Goal: Task Accomplishment & Management: Manage account settings

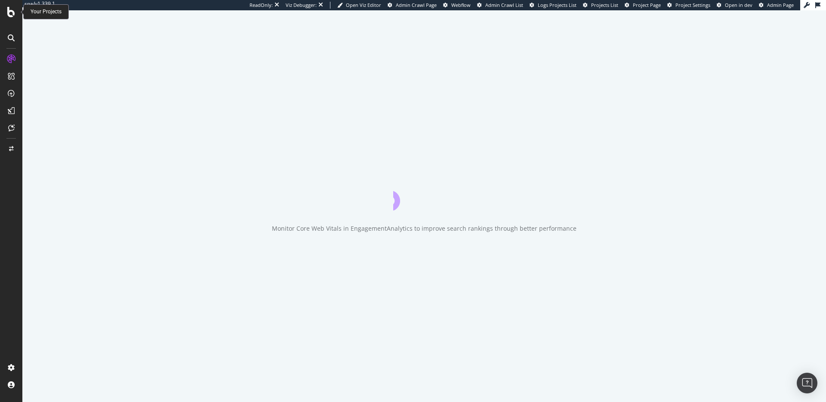
click at [9, 9] on icon at bounding box center [11, 12] width 8 height 10
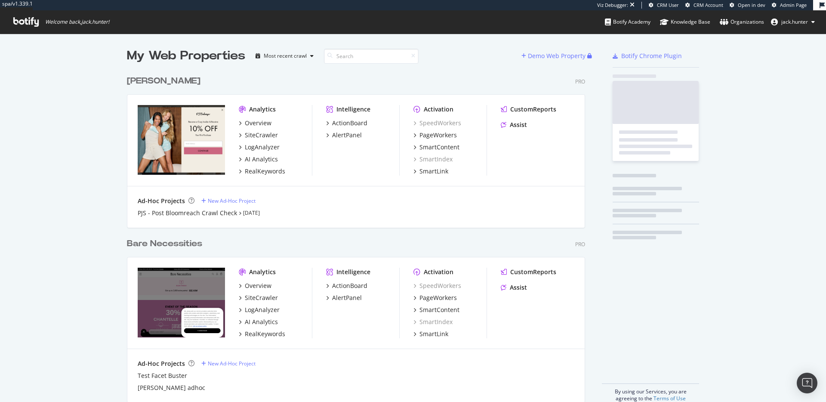
scroll to position [337, 465]
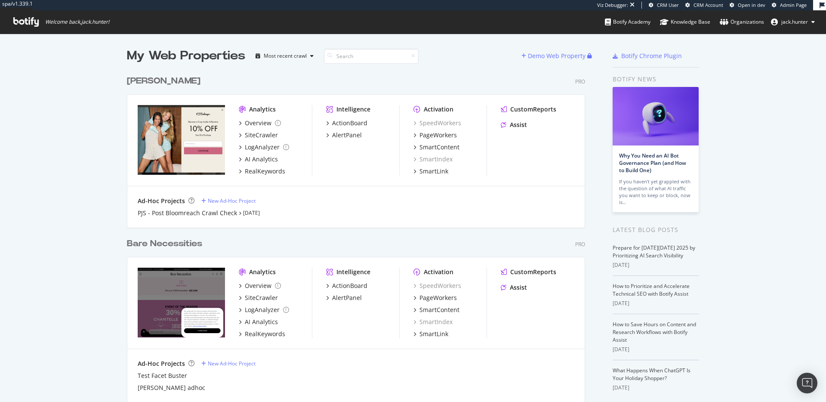
click at [179, 238] on div "Bare Necessities" at bounding box center [164, 244] width 75 height 12
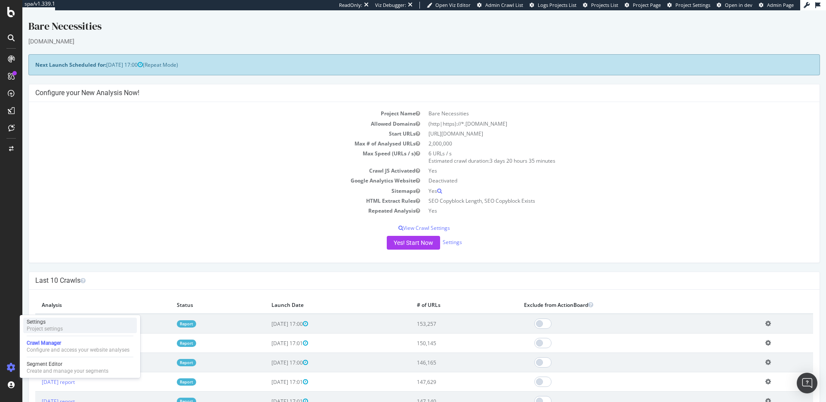
click at [50, 329] on div "Project settings" at bounding box center [45, 328] width 36 height 7
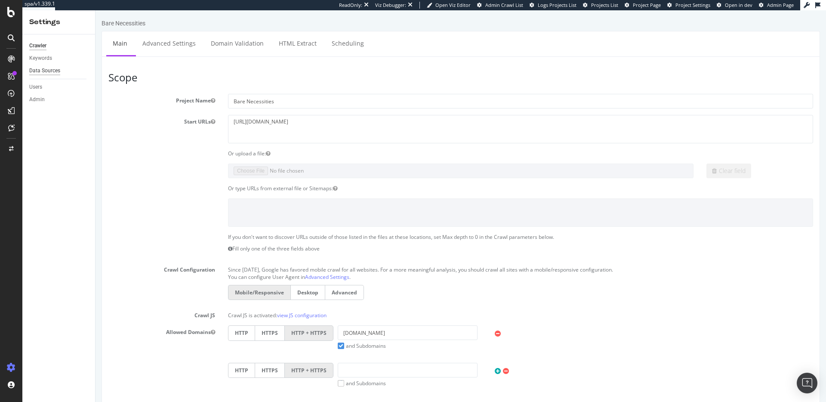
click at [46, 68] on div "Data Sources" at bounding box center [44, 70] width 31 height 9
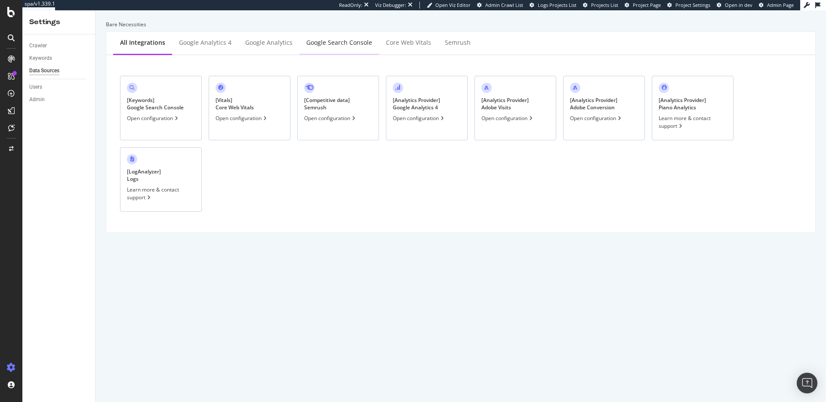
click at [342, 51] on div "Google Search Console" at bounding box center [340, 43] width 80 height 24
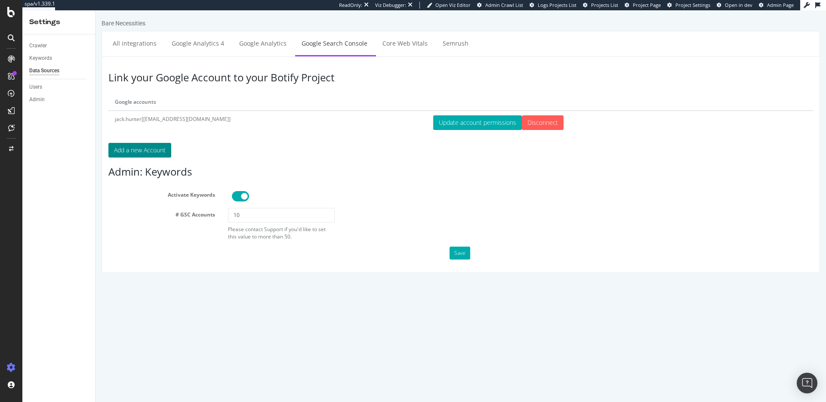
click at [147, 151] on button "Add a new Account" at bounding box center [139, 150] width 63 height 15
click at [791, 218] on div "# GSC Accounts 10 Please contact Support if you'd like to set this value to mor…" at bounding box center [461, 224] width 718 height 32
click at [176, 39] on link "Google Analytics 4" at bounding box center [197, 43] width 65 height 24
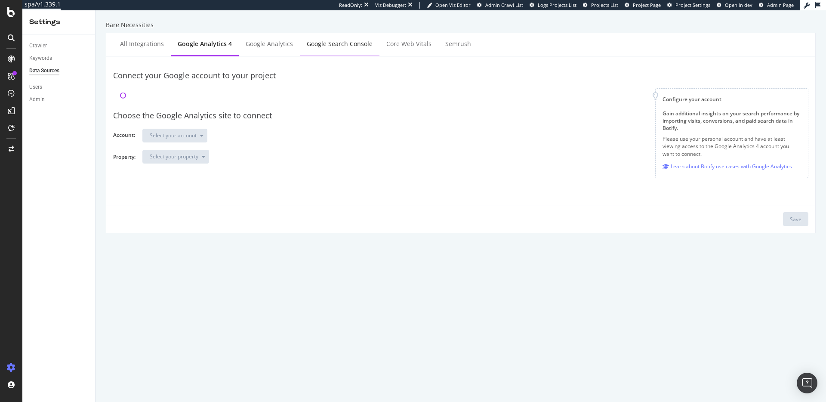
click at [319, 40] on div "Google Search Console" at bounding box center [340, 44] width 66 height 9
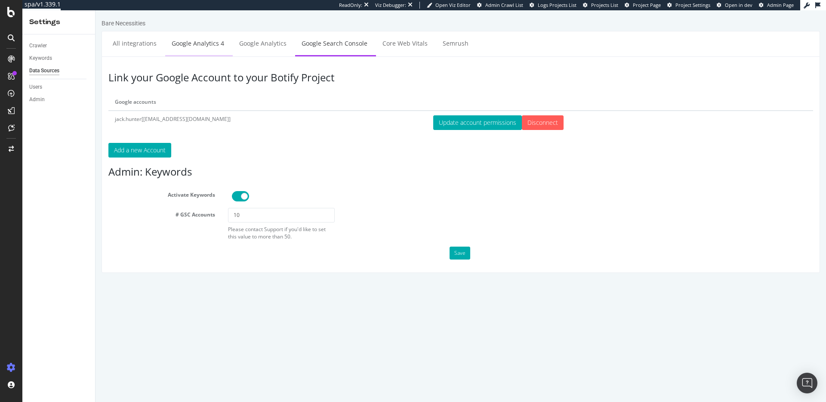
click at [219, 52] on link "Google Analytics 4" at bounding box center [197, 43] width 65 height 24
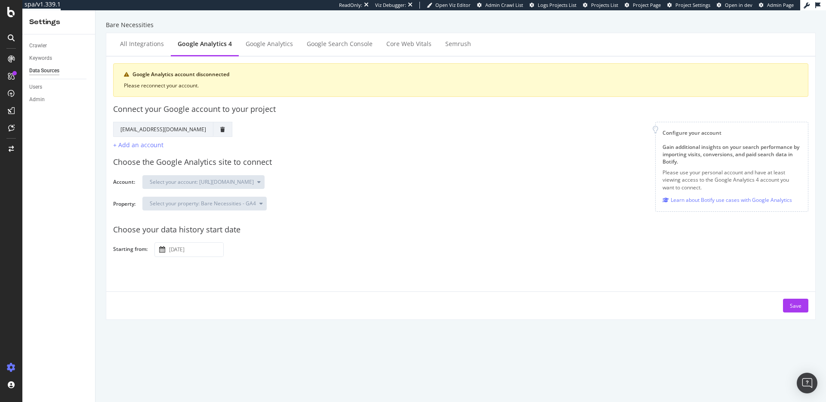
click at [329, 58] on div "Google Analytics account disconnected Please reconnect your account. Connect yo…" at bounding box center [460, 187] width 709 height 263
click at [328, 51] on div "Google Search Console" at bounding box center [340, 45] width 80 height 24
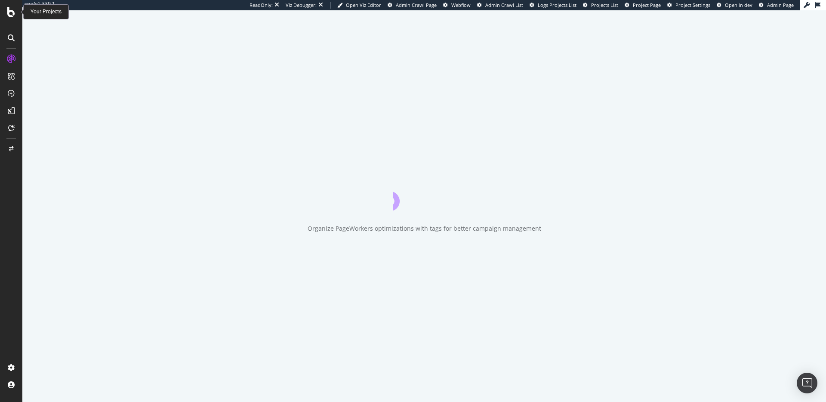
click at [6, 17] on div at bounding box center [11, 12] width 21 height 10
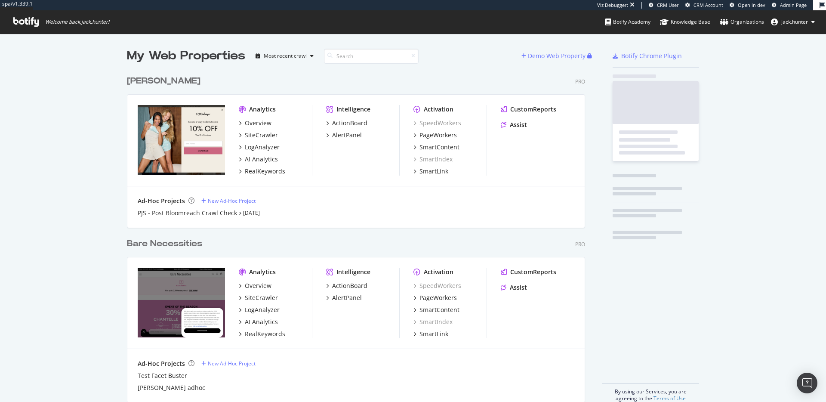
scroll to position [337, 465]
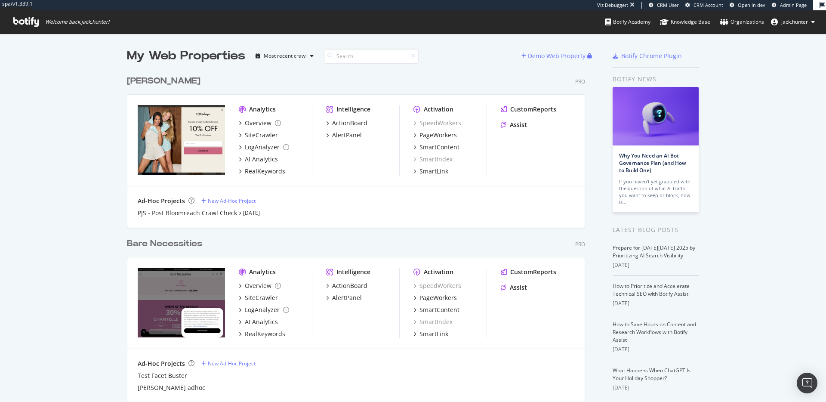
click at [175, 242] on div "Bare Necessities" at bounding box center [164, 244] width 75 height 12
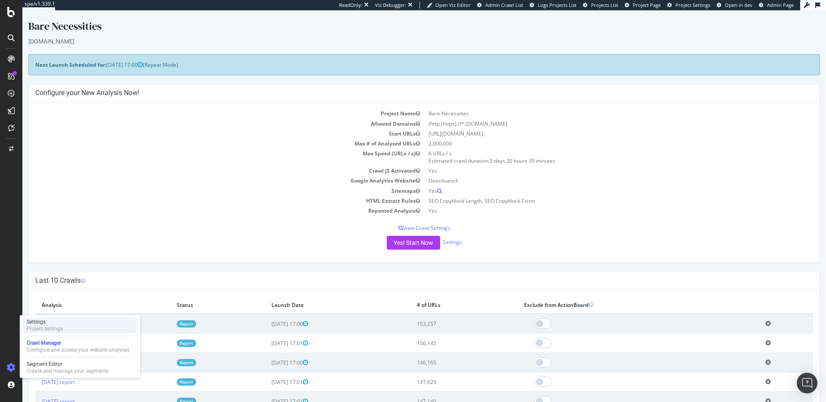
drag, startPoint x: 45, startPoint y: 331, endPoint x: 37, endPoint y: 328, distance: 8.3
click at [45, 331] on div "Project settings" at bounding box center [45, 328] width 36 height 7
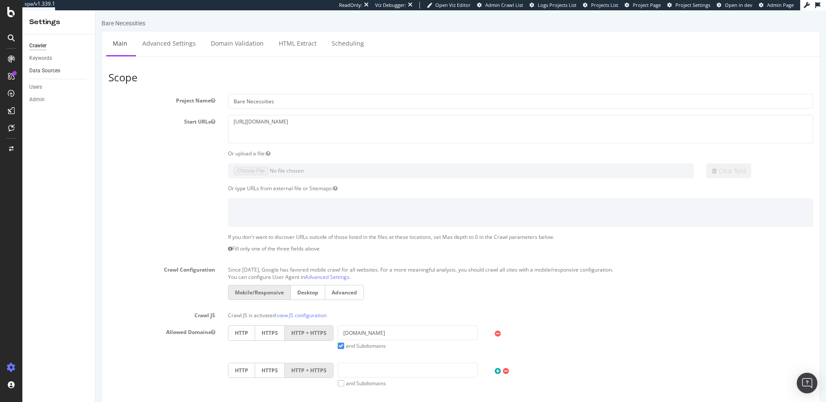
click at [61, 72] on link "Data Sources" at bounding box center [59, 70] width 60 height 9
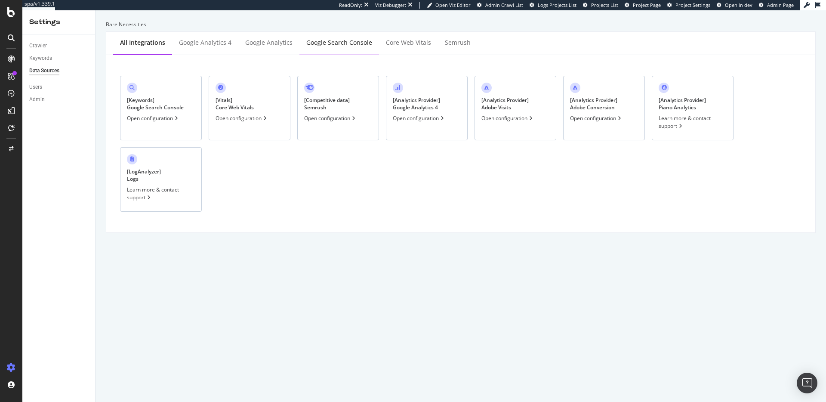
click at [327, 47] on div "Google Search Console" at bounding box center [340, 43] width 80 height 24
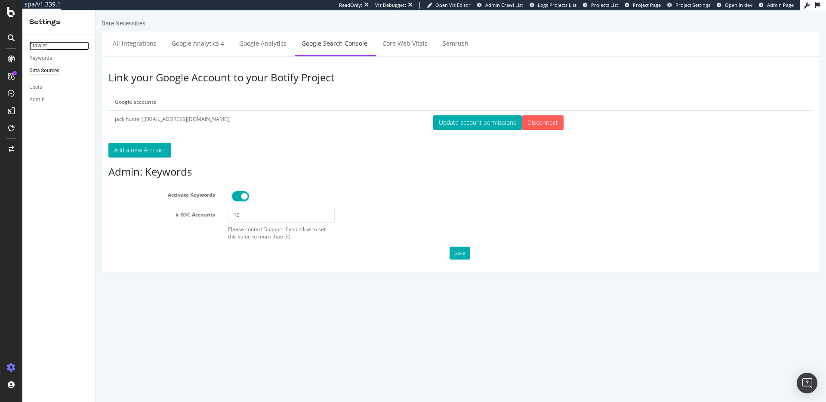
click at [46, 44] on div "Crawler" at bounding box center [38, 45] width 18 height 9
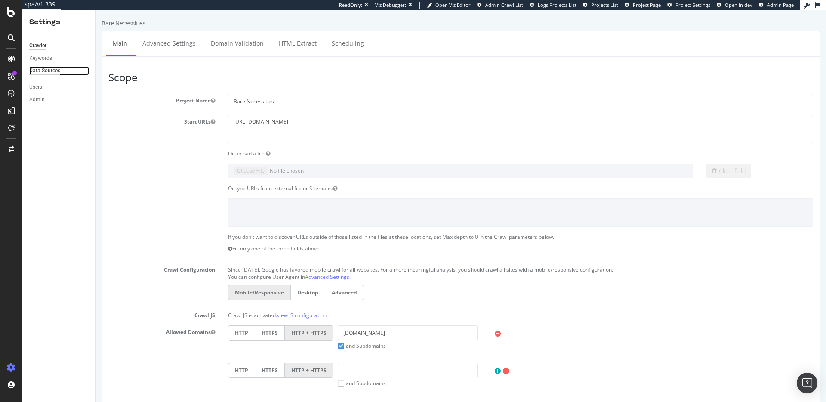
click at [52, 72] on div "Data Sources" at bounding box center [44, 70] width 31 height 9
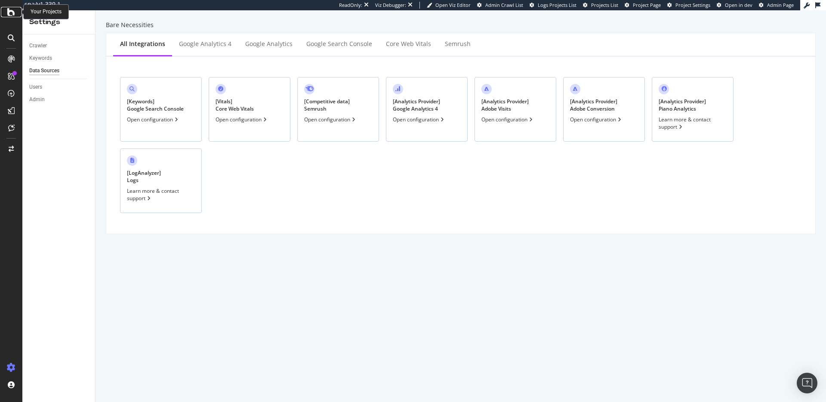
click at [8, 13] on icon at bounding box center [11, 12] width 8 height 10
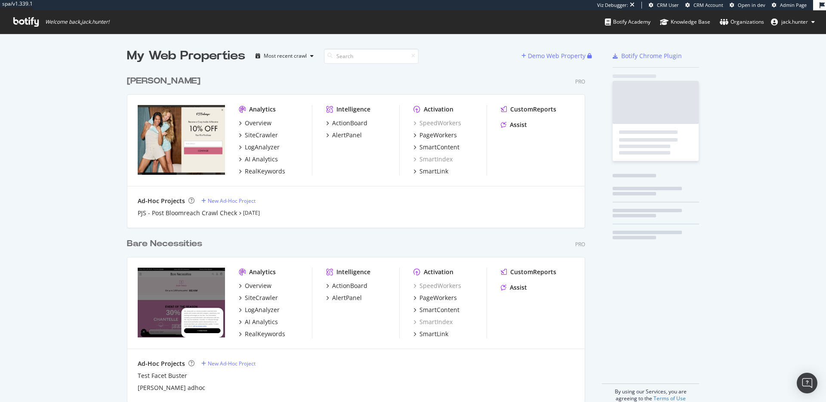
scroll to position [337, 465]
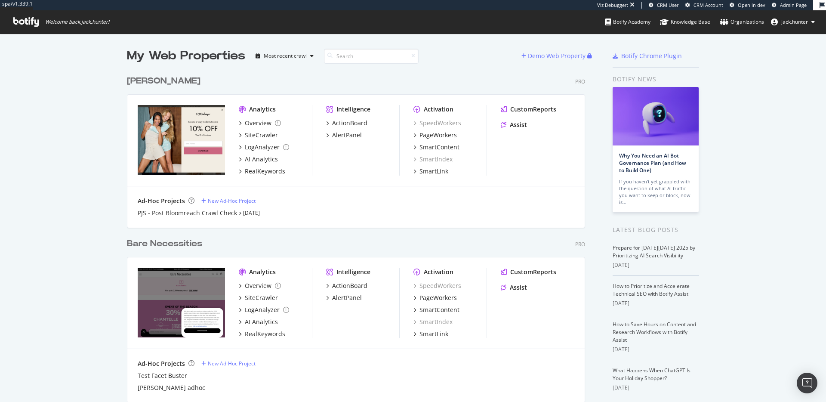
click at [167, 248] on div "Bare Necessities" at bounding box center [164, 244] width 75 height 12
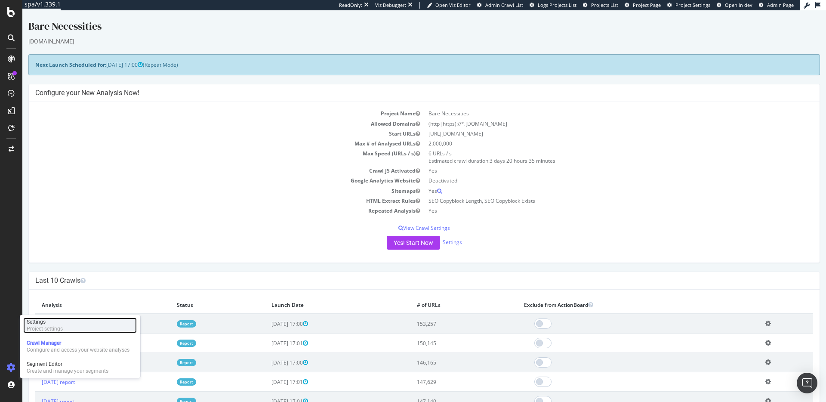
click at [82, 329] on div "Settings Project settings" at bounding box center [80, 325] width 114 height 15
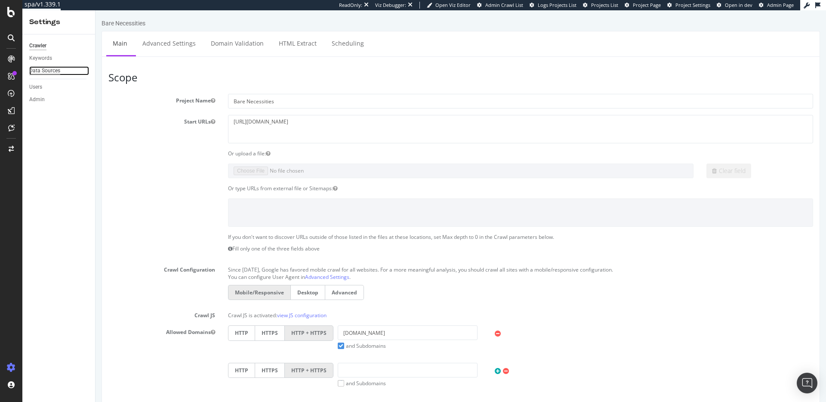
click at [48, 68] on div "Data Sources" at bounding box center [44, 70] width 31 height 9
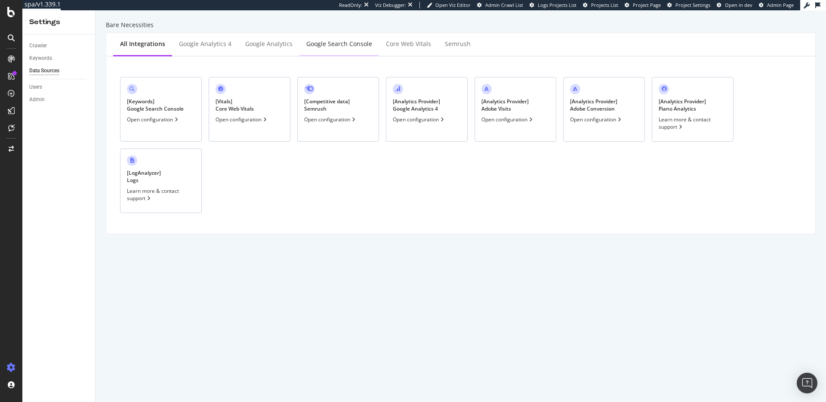
click at [325, 41] on div "Google Search Console" at bounding box center [339, 44] width 66 height 9
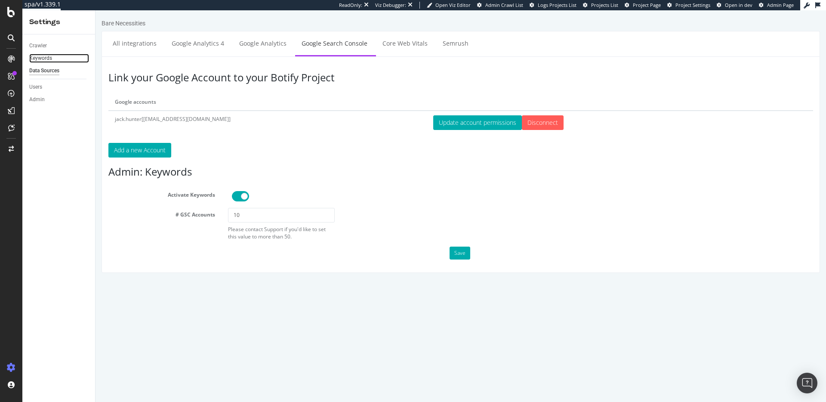
click at [52, 55] on link "Keywords" at bounding box center [59, 58] width 60 height 9
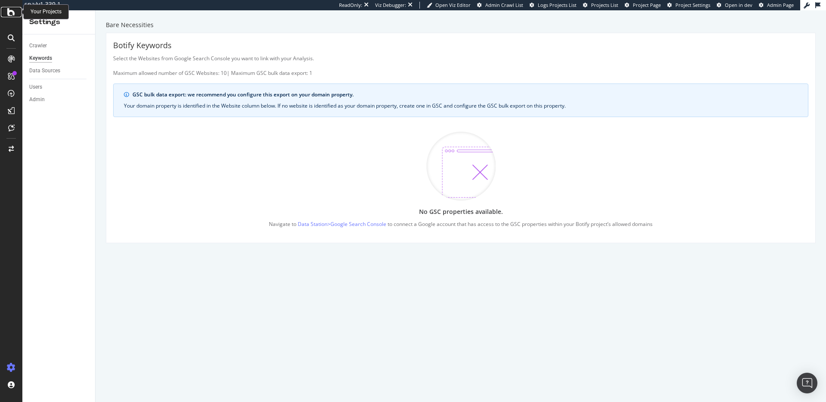
click at [8, 9] on icon at bounding box center [11, 12] width 8 height 10
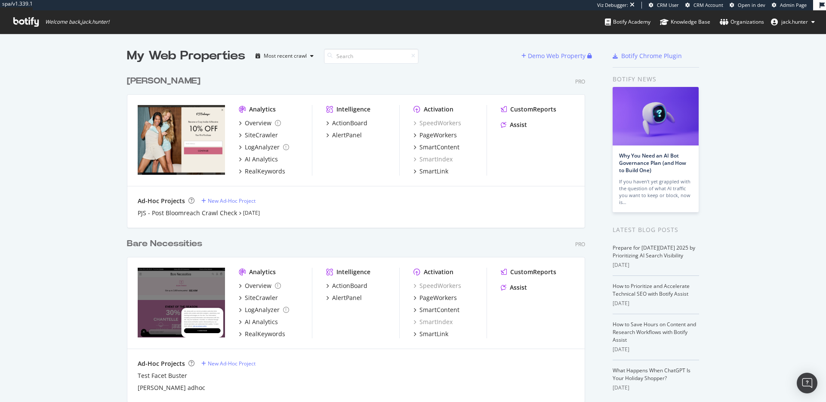
scroll to position [35, 0]
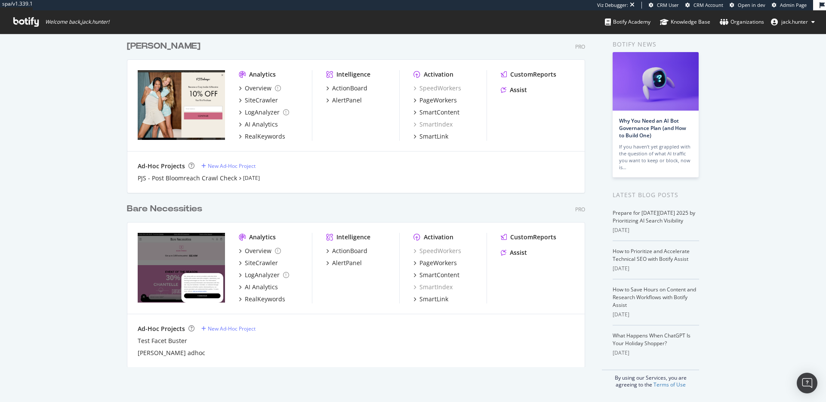
click at [159, 212] on div "Bare Necessities" at bounding box center [164, 209] width 75 height 12
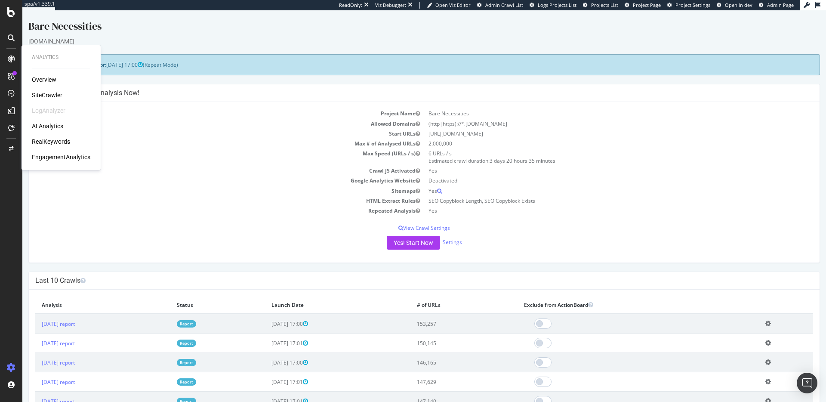
click at [53, 137] on div "RealKeywords" at bounding box center [51, 141] width 38 height 9
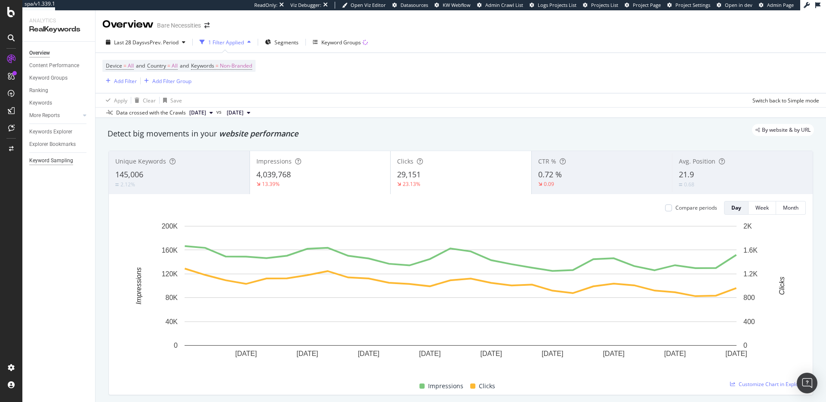
click at [61, 160] on div "Keyword Sampling" at bounding box center [51, 160] width 44 height 9
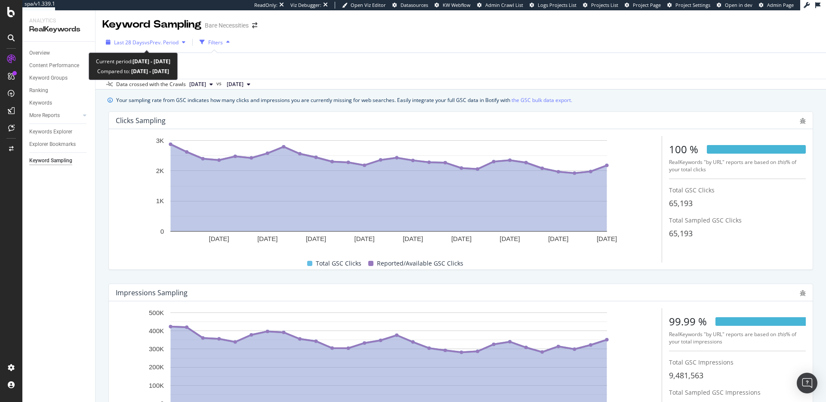
click at [135, 48] on div "Last 28 Days vs Prev. Period" at bounding box center [145, 42] width 87 height 13
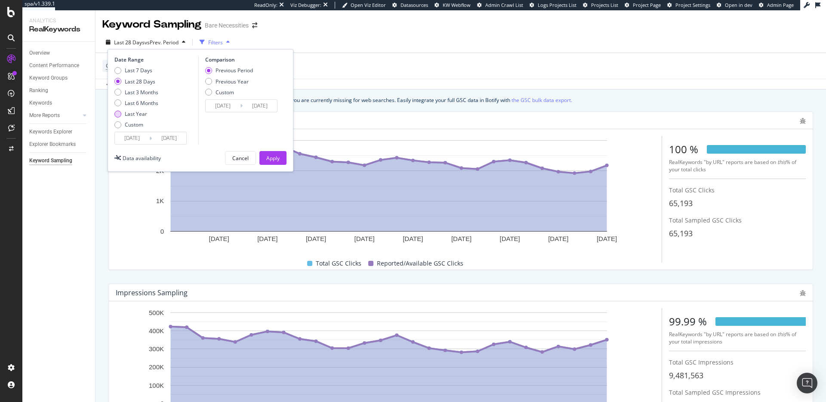
click at [145, 115] on div "Last Year" at bounding box center [136, 113] width 22 height 7
type input "2024/08/24"
type input "2023/08/25"
type input "2024/08/23"
click at [277, 159] on div "Apply" at bounding box center [272, 158] width 13 height 7
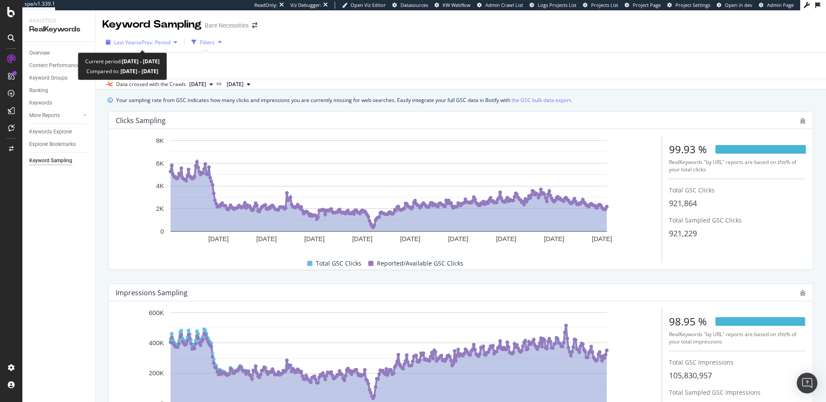
click at [137, 43] on span "vs Prev. Period" at bounding box center [153, 42] width 34 height 7
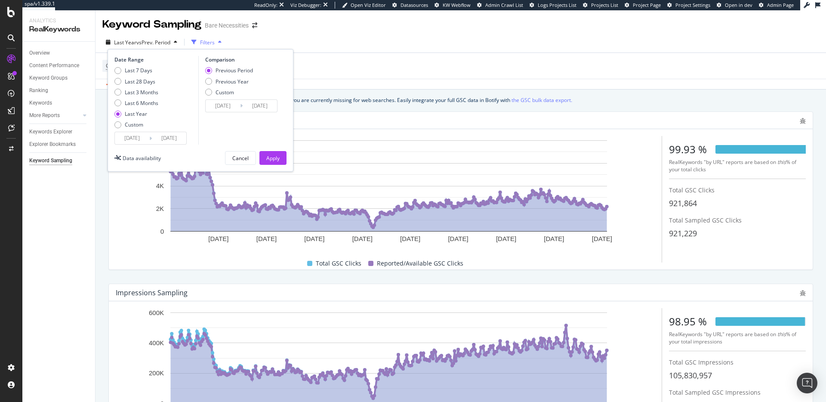
drag, startPoint x: 359, startPoint y: 68, endPoint x: 278, endPoint y: 71, distance: 81.0
click at [357, 68] on div "GSC Website = All" at bounding box center [460, 66] width 717 height 26
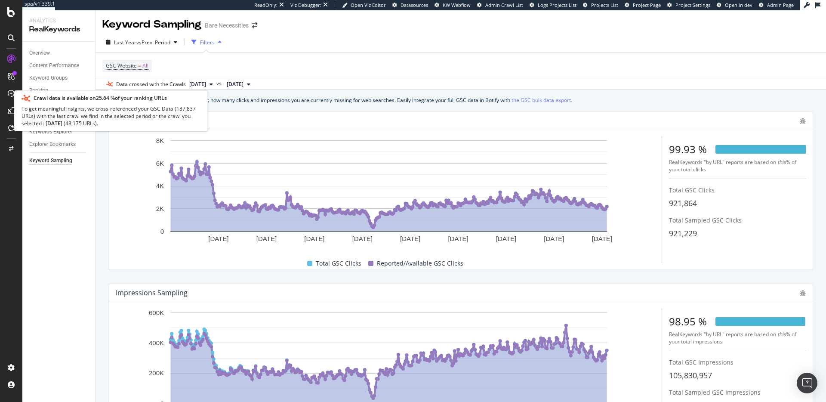
click at [111, 85] on span at bounding box center [111, 84] width 10 height 5
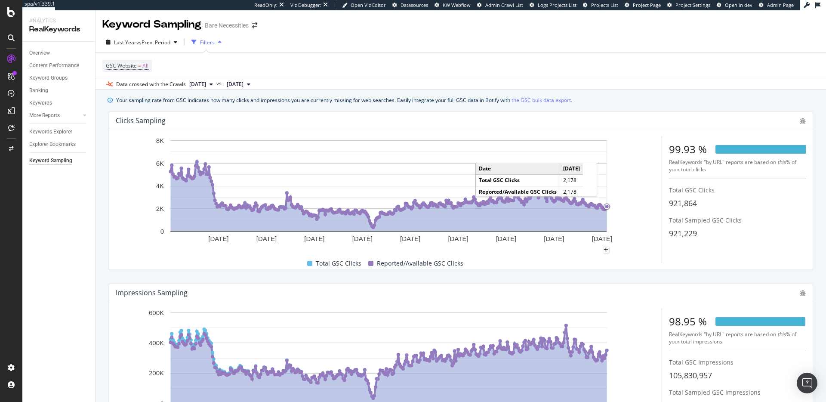
scroll to position [77, 0]
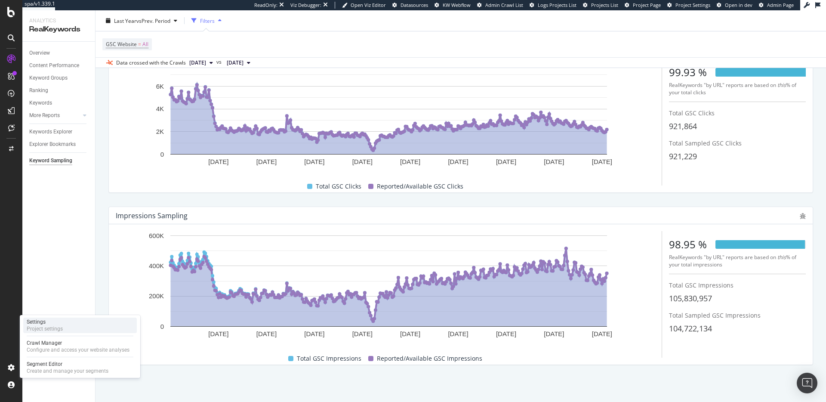
click at [59, 326] on div "Project settings" at bounding box center [45, 328] width 36 height 7
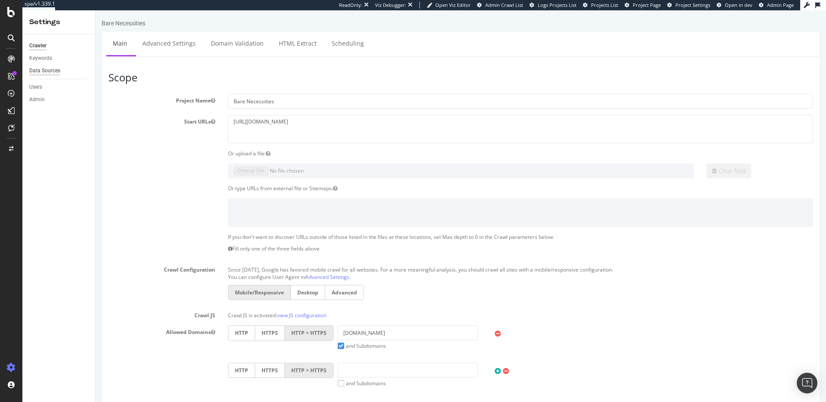
click at [41, 68] on div "Data Sources" at bounding box center [44, 70] width 31 height 9
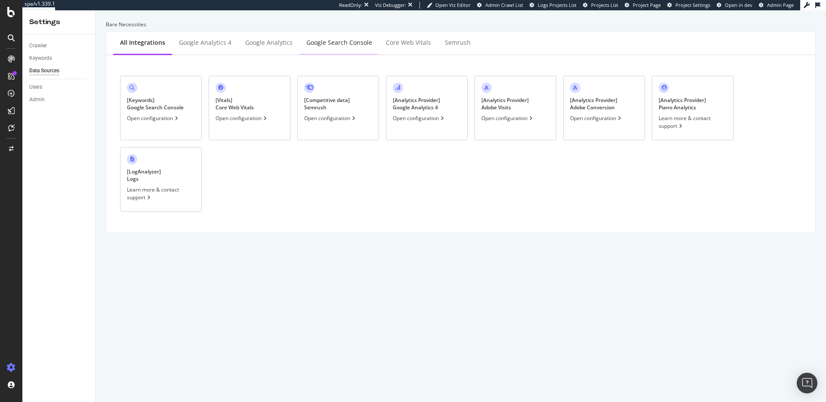
click at [350, 44] on div "Google Search Console" at bounding box center [339, 42] width 66 height 9
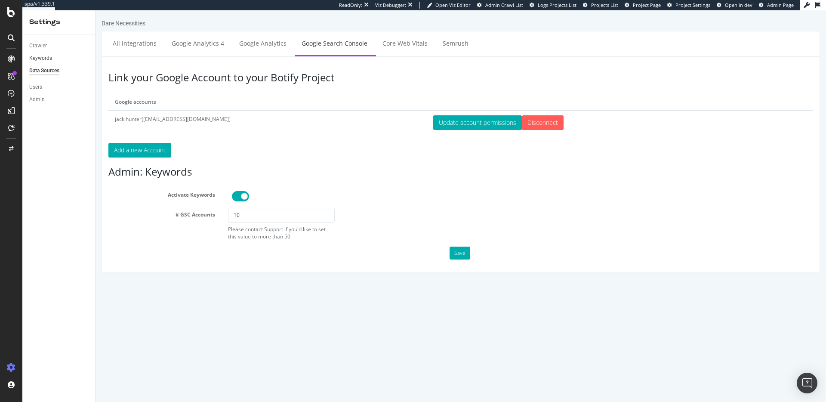
click at [54, 59] on link "Keywords" at bounding box center [59, 58] width 60 height 9
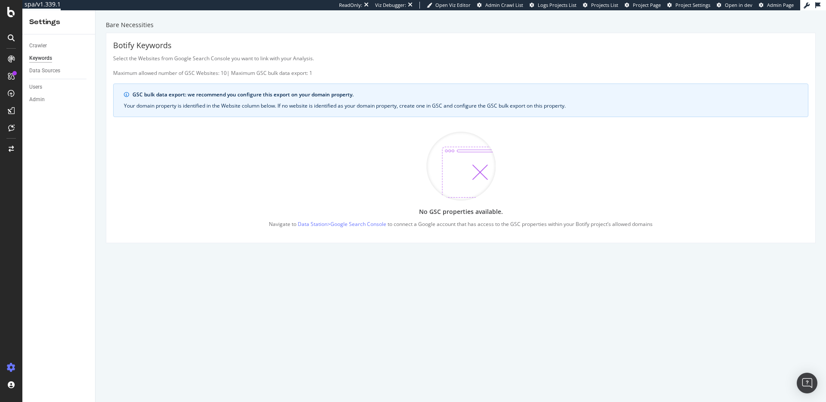
click at [183, 94] on div "GSC bulk data export: we recommend you configure this export on your domain pro…" at bounding box center [465, 95] width 665 height 8
click at [344, 226] on link "Data Station > Google Search Console" at bounding box center [342, 224] width 89 height 9
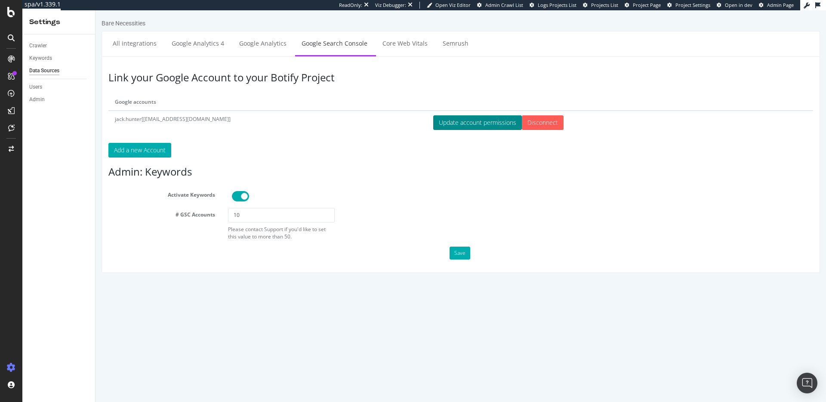
click at [433, 118] on button "Update account permissions" at bounding box center [477, 122] width 89 height 15
click at [5, 8] on div at bounding box center [11, 12] width 21 height 10
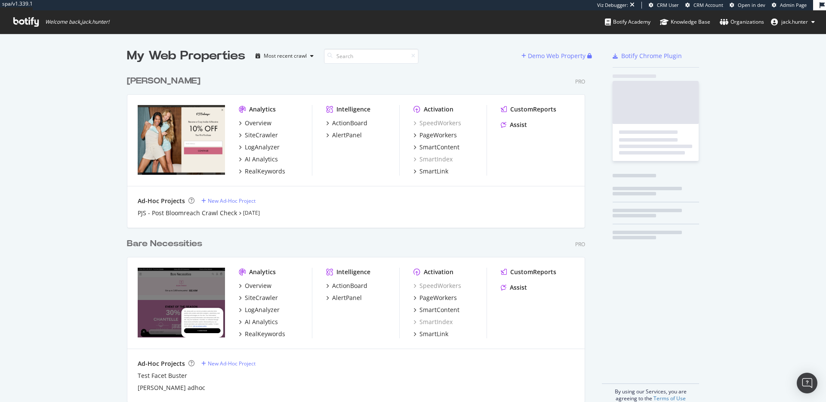
scroll to position [337, 465]
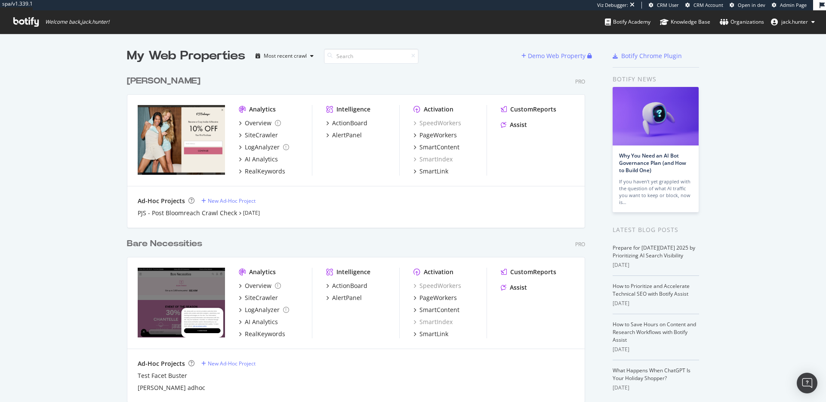
click at [170, 85] on div "PJ Salvage" at bounding box center [164, 81] width 74 height 12
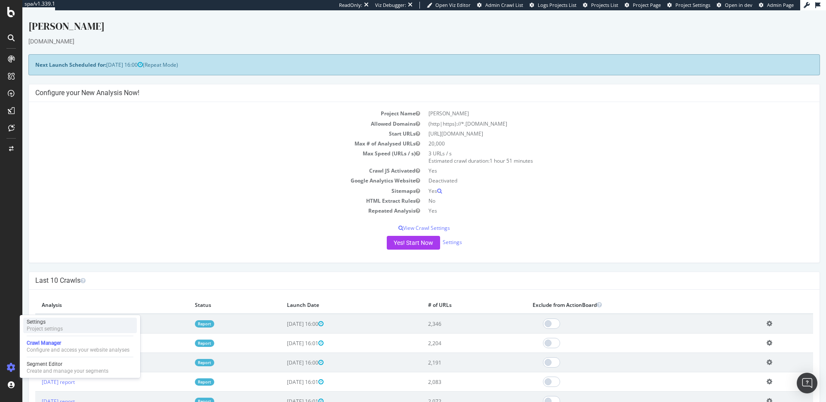
click at [57, 330] on div "Project settings" at bounding box center [45, 328] width 36 height 7
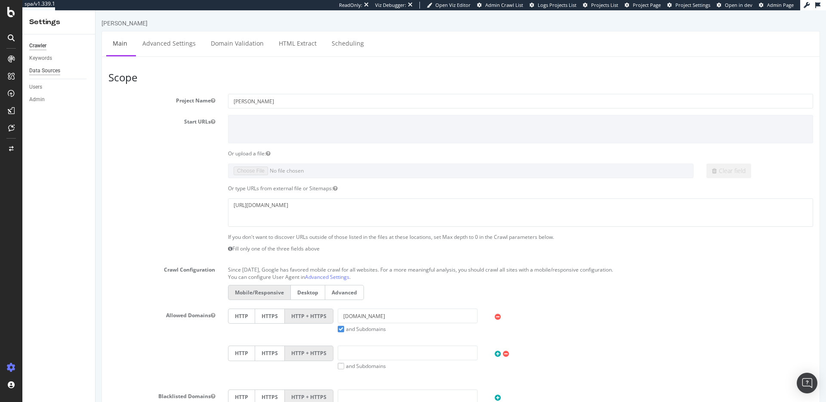
click at [45, 70] on div "Data Sources" at bounding box center [44, 70] width 31 height 9
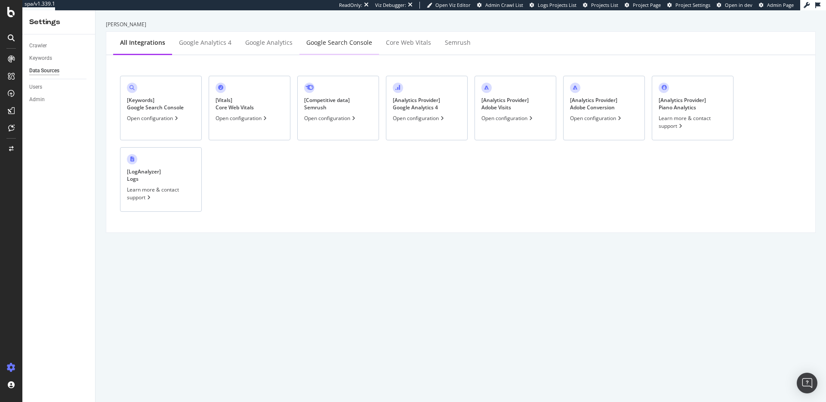
click at [334, 48] on div "Google Search Console" at bounding box center [340, 43] width 80 height 24
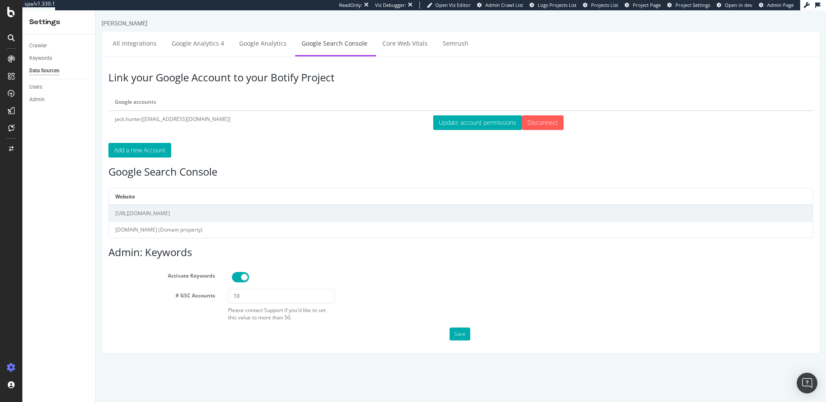
click at [180, 232] on td "pjsalvage.com (Domain property)" at bounding box center [461, 230] width 704 height 16
click at [177, 217] on td "https://www.pjsalvage.com/" at bounding box center [461, 213] width 704 height 17
click at [177, 216] on td "https://www.pjsalvage.com/" at bounding box center [461, 213] width 704 height 17
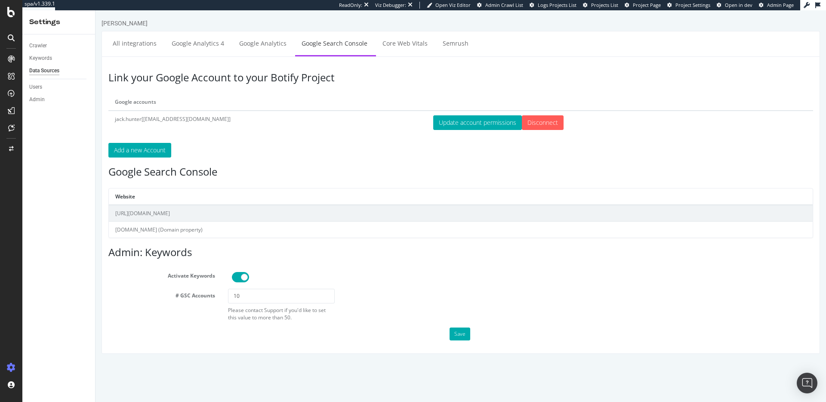
click at [177, 216] on td "https://www.pjsalvage.com/" at bounding box center [461, 213] width 704 height 17
click at [10, 15] on icon at bounding box center [11, 12] width 8 height 10
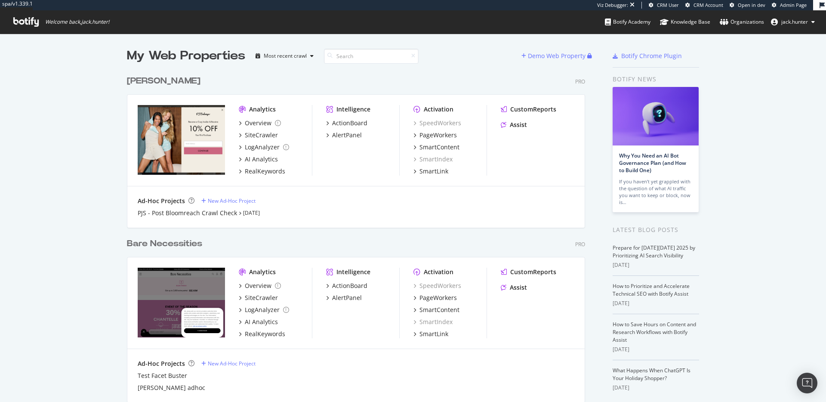
scroll to position [337, 465]
click at [144, 239] on div "Bare Necessities" at bounding box center [164, 244] width 75 height 12
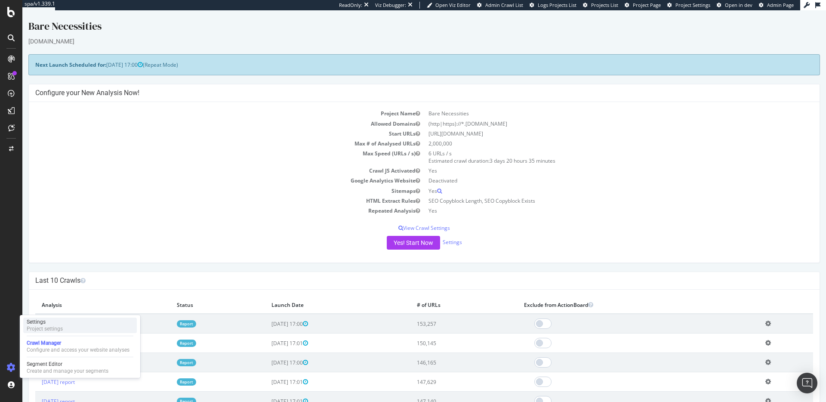
click at [55, 327] on div "Project settings" at bounding box center [45, 328] width 36 height 7
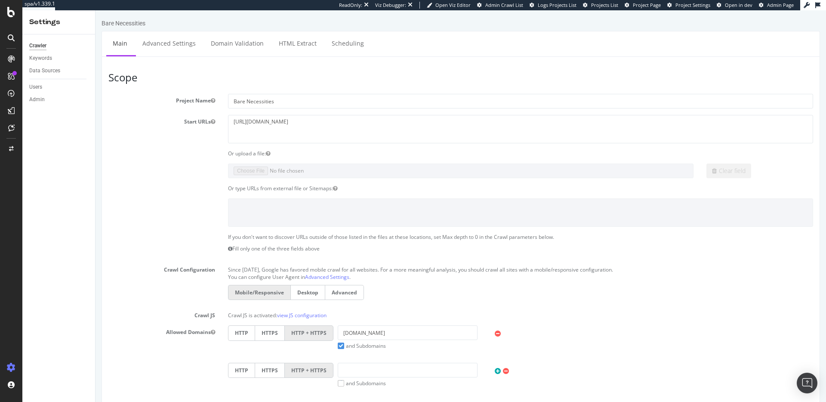
click at [65, 77] on div "Data Sources" at bounding box center [62, 71] width 66 height 12
click at [51, 69] on div "Data Sources" at bounding box center [44, 70] width 31 height 9
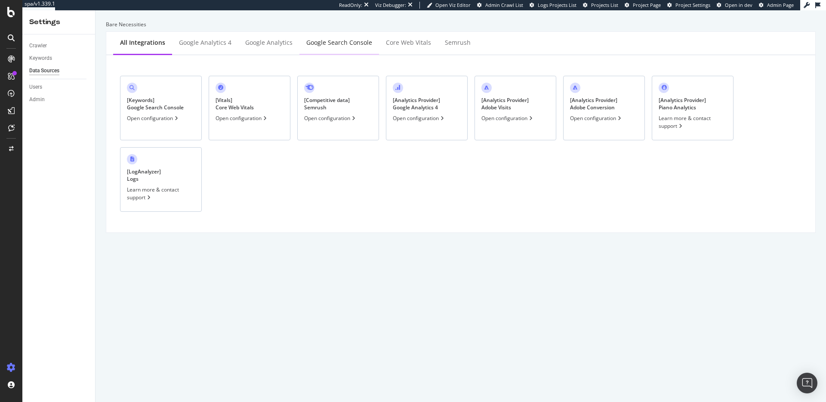
click at [344, 50] on div "Google Search Console" at bounding box center [340, 43] width 80 height 24
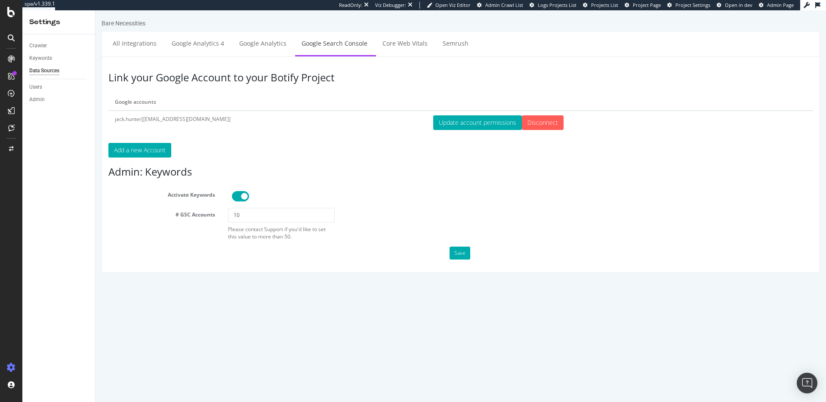
click at [171, 179] on form "Admin: Keywords Activate Keywords # GSC Accounts 10 Please contact Support if y…" at bounding box center [460, 213] width 705 height 94
click at [170, 173] on h3 "Admin: Keywords" at bounding box center [460, 171] width 705 height 11
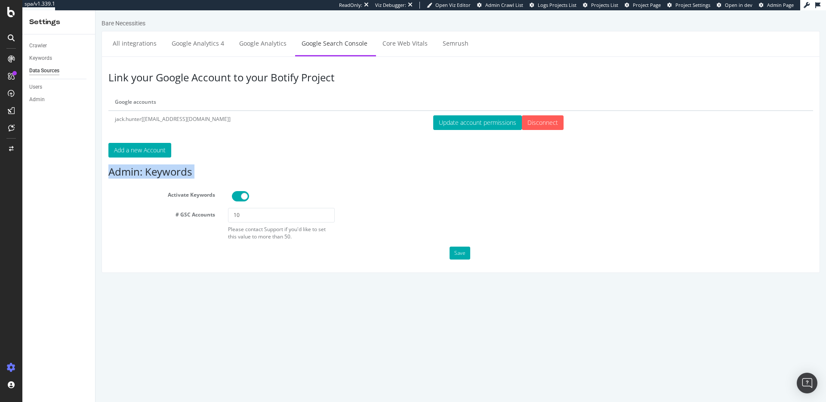
click at [170, 173] on h3 "Admin: Keywords" at bounding box center [460, 171] width 705 height 11
